Goal: Information Seeking & Learning: Find specific fact

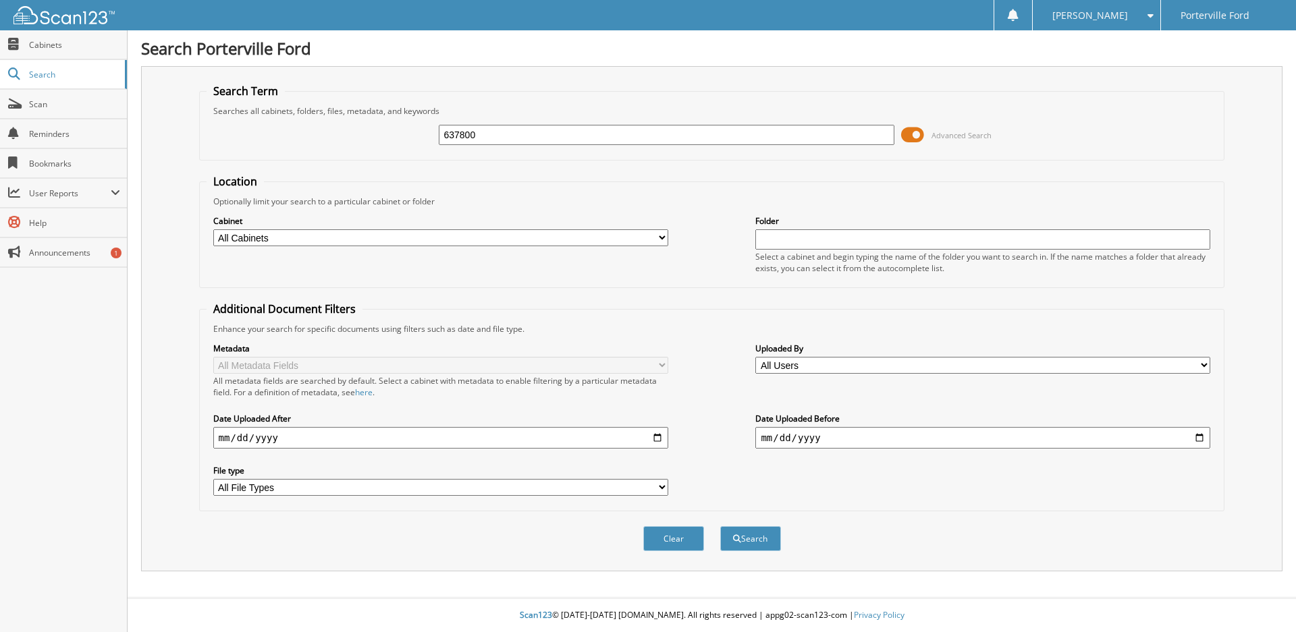
type input "637800"
click at [720, 526] on button "Search" at bounding box center [750, 538] width 61 height 25
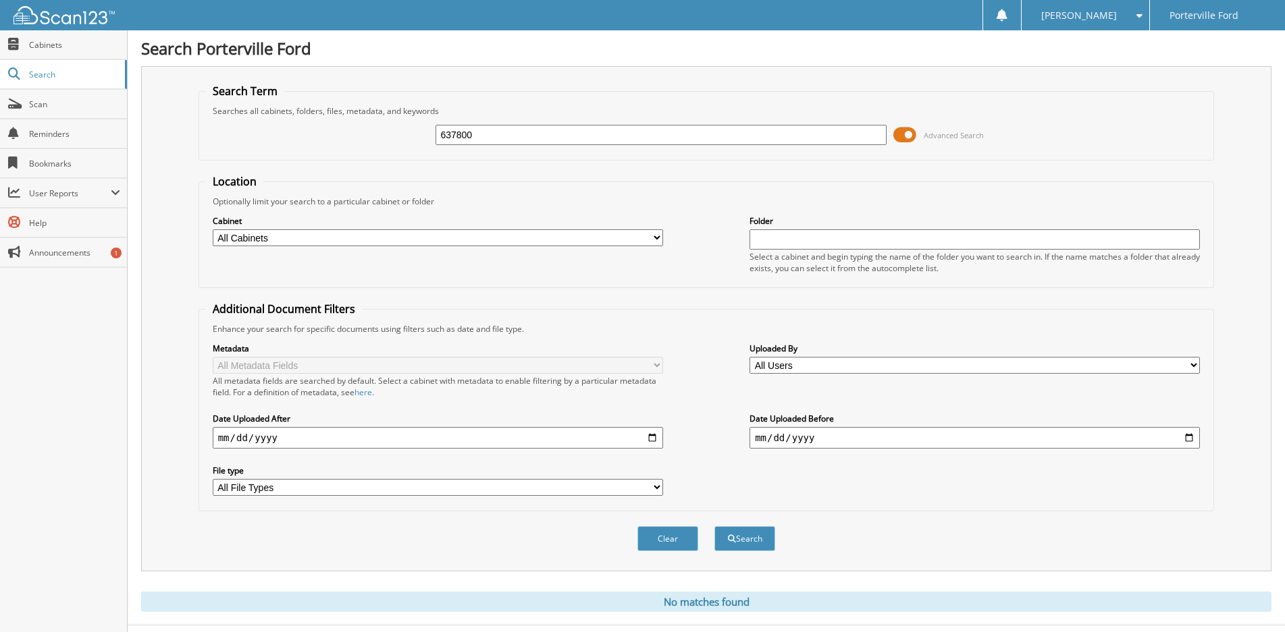
click at [503, 135] on input "637800" at bounding box center [660, 135] width 450 height 20
type input "637267"
click at [714, 526] on button "Search" at bounding box center [744, 538] width 61 height 25
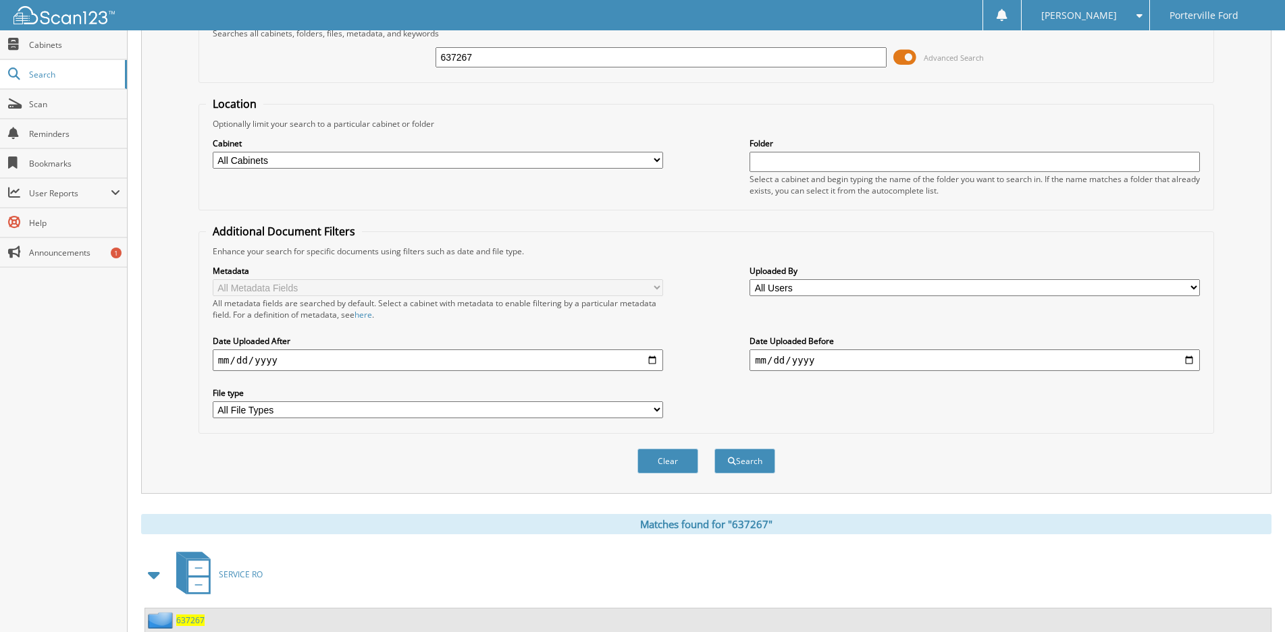
scroll to position [175, 0]
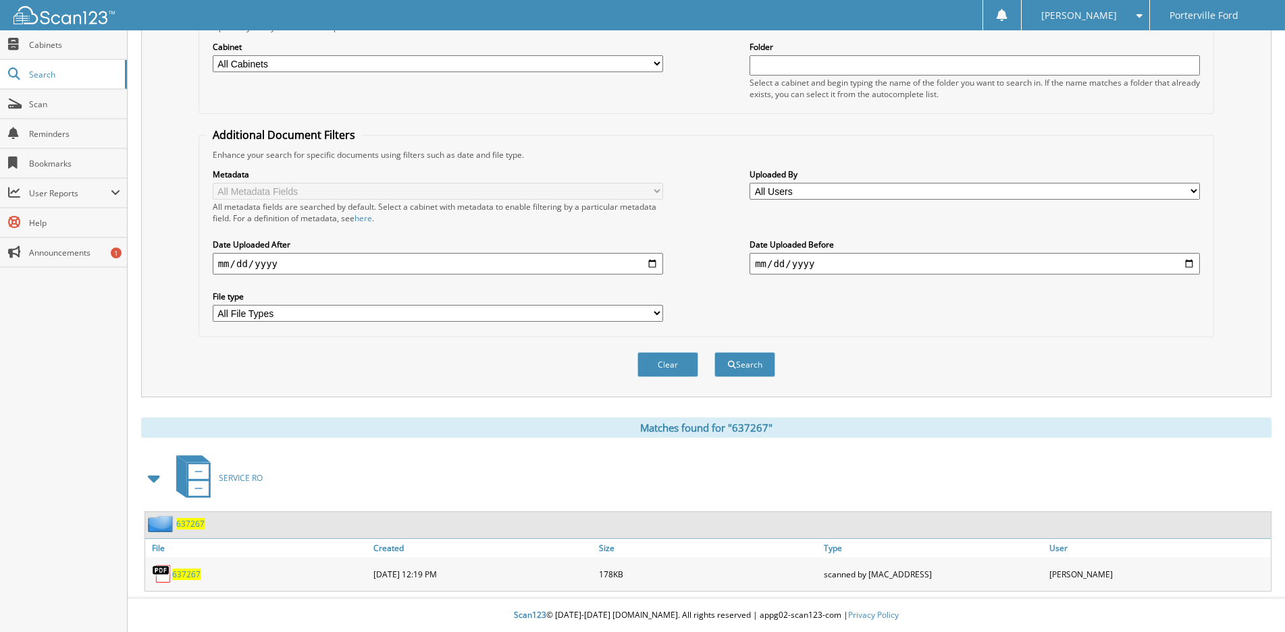
click at [189, 578] on span "637267" at bounding box center [186, 574] width 28 height 11
